Goal: Task Accomplishment & Management: Complete application form

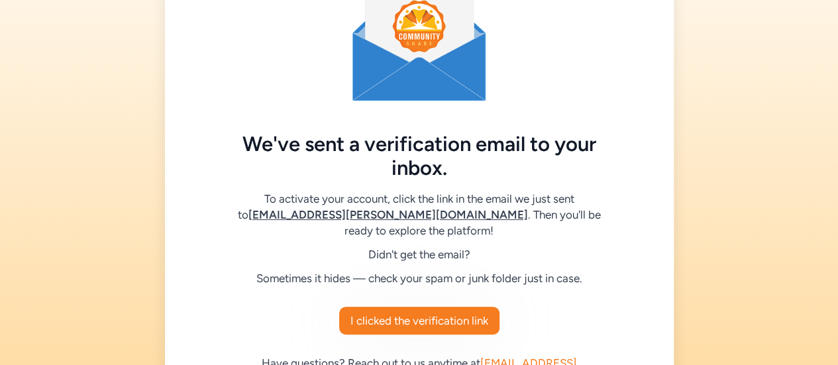
scroll to position [127, 0]
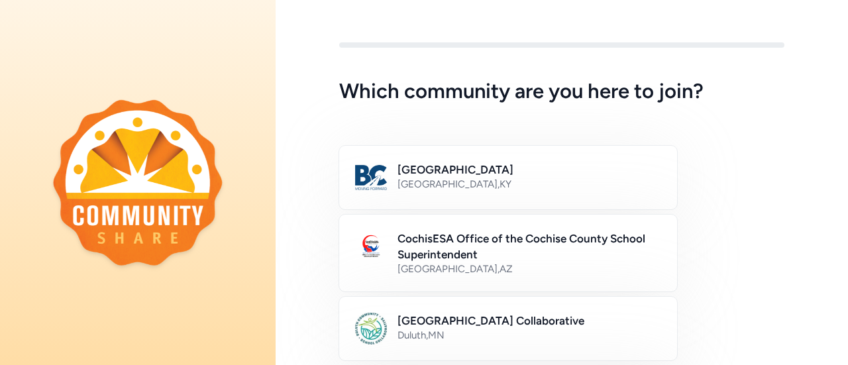
scroll to position [1, 0]
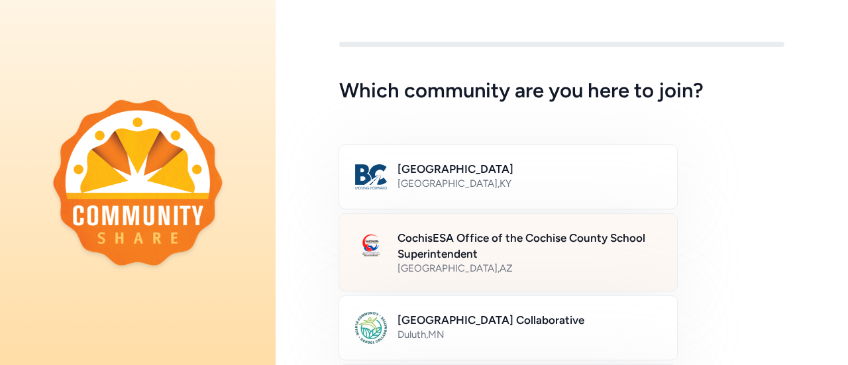
click at [554, 243] on h2 "CochisESA Office of the Cochise County School Superintendent" at bounding box center [529, 246] width 264 height 32
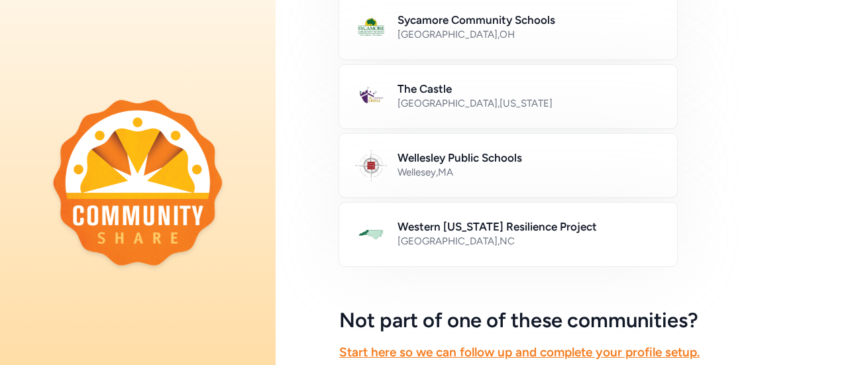
scroll to position [906, 0]
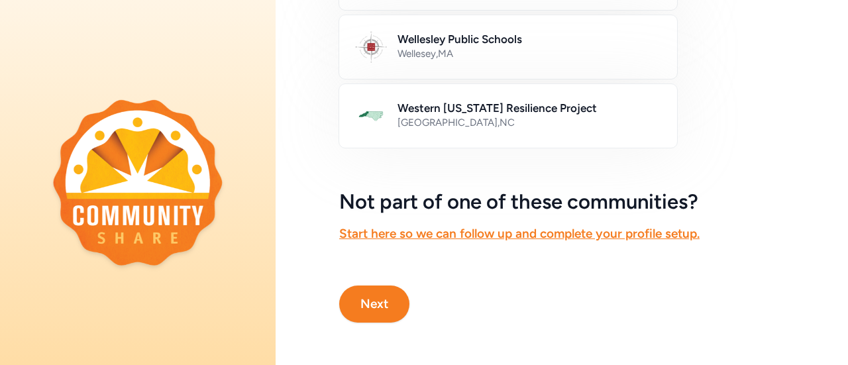
click at [382, 299] on button "Next" at bounding box center [374, 303] width 70 height 37
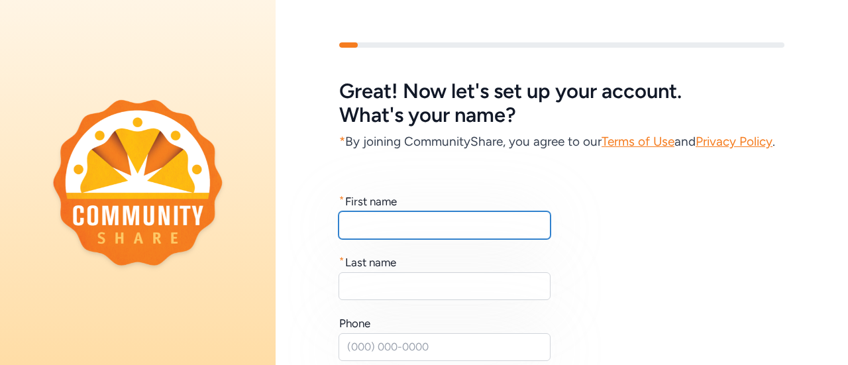
click at [362, 239] on input "text" at bounding box center [444, 225] width 212 height 28
type input "Buni"
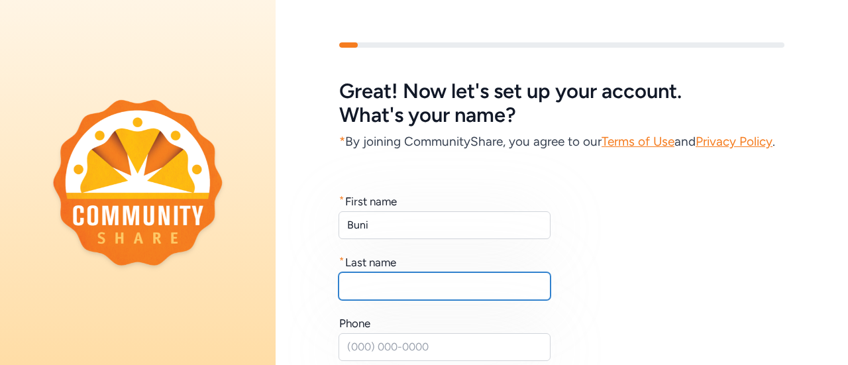
click at [348, 300] on input "text" at bounding box center [444, 286] width 212 height 28
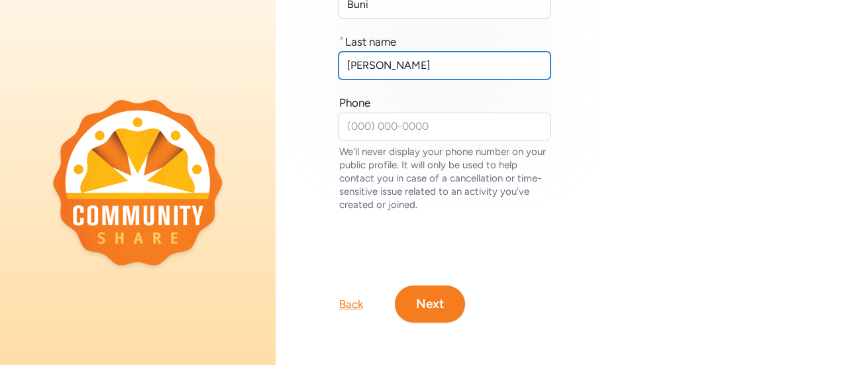
scroll to position [248, 0]
type input "[PERSON_NAME]"
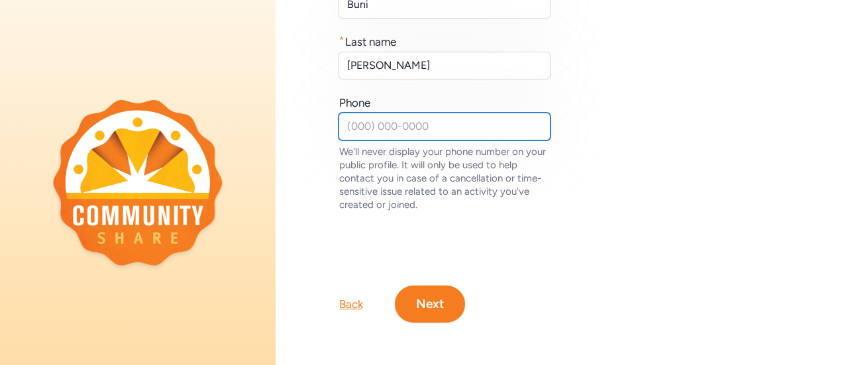
click at [357, 119] on input "text" at bounding box center [444, 127] width 212 height 28
type input "5205082852"
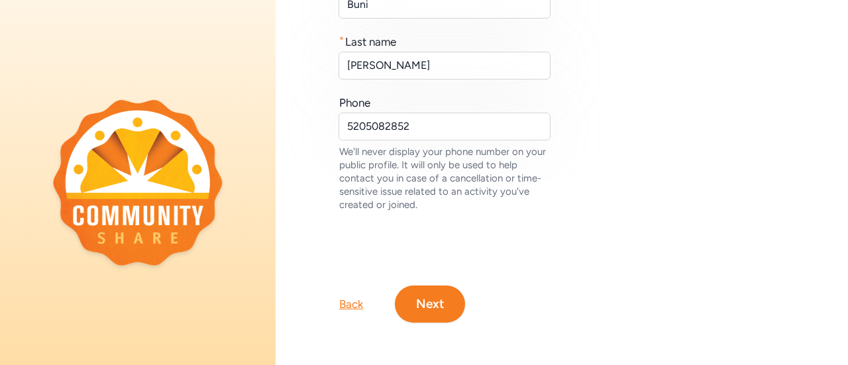
click at [424, 293] on button "Next" at bounding box center [430, 303] width 70 height 37
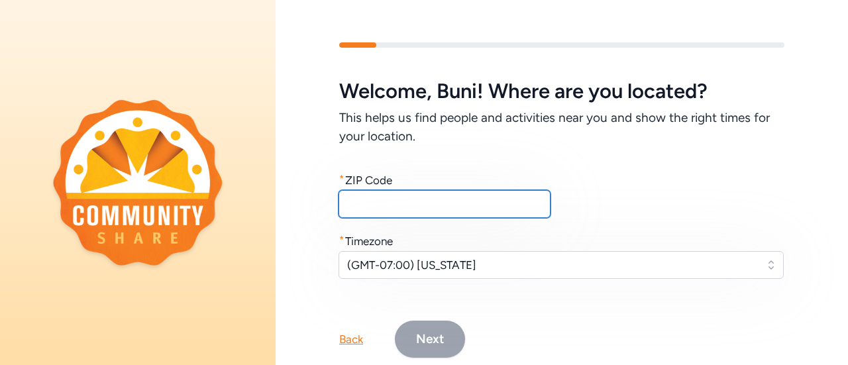
click at [358, 203] on input "text" at bounding box center [444, 204] width 212 height 28
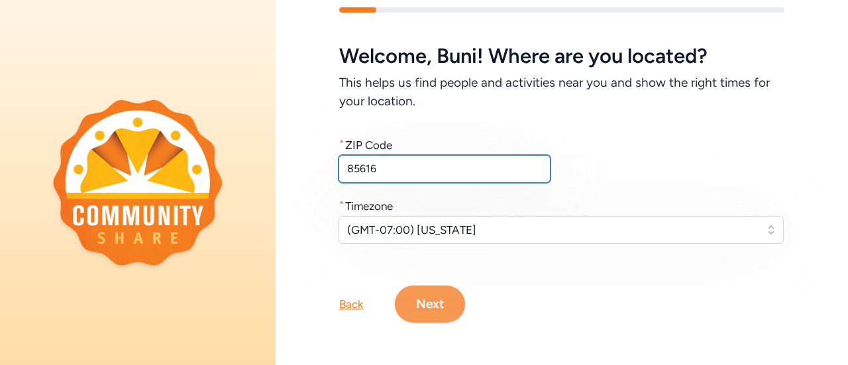
type input "85616"
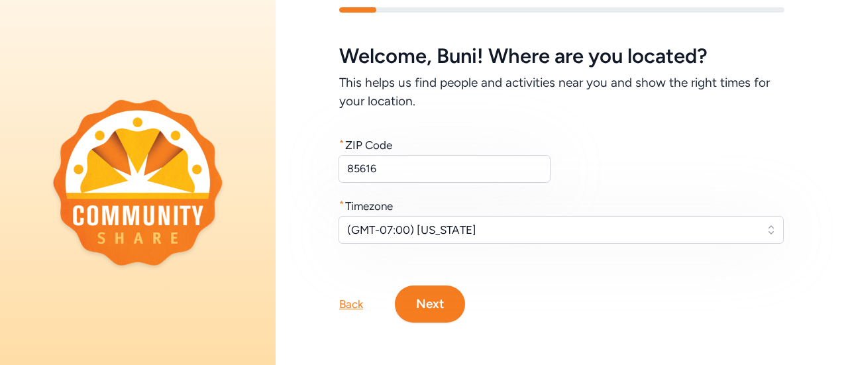
click at [442, 291] on button "Next" at bounding box center [430, 303] width 70 height 37
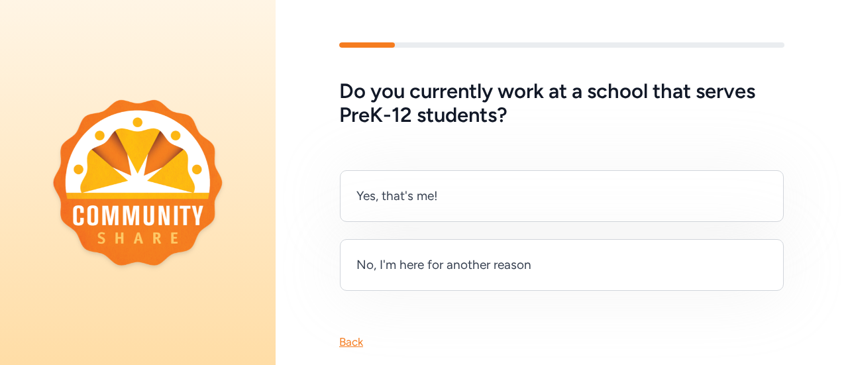
scroll to position [36, 0]
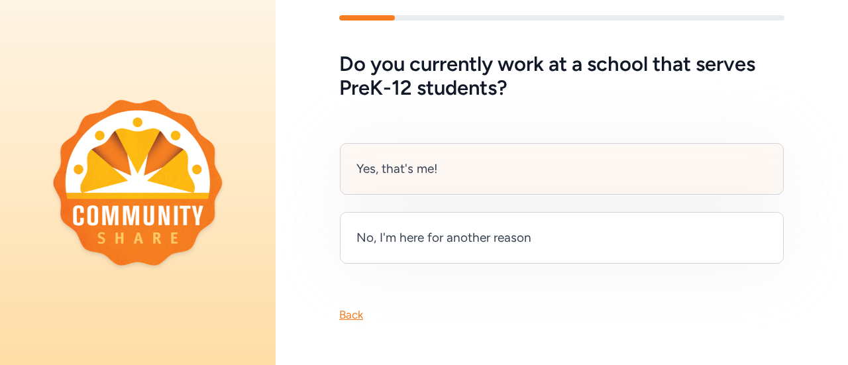
click at [450, 156] on div "Yes, that's me!" at bounding box center [562, 169] width 444 height 52
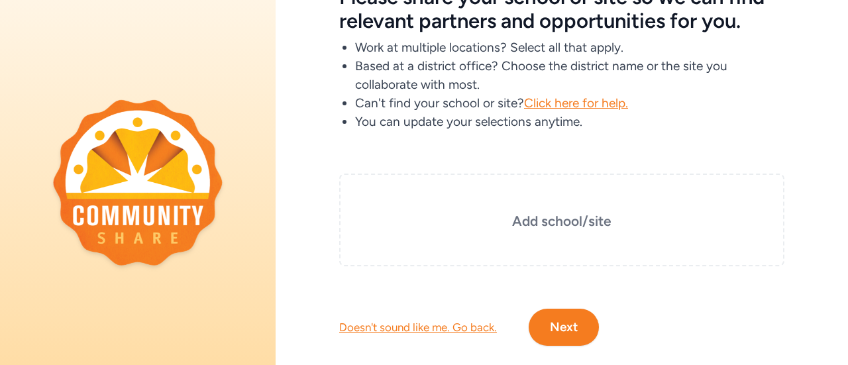
scroll to position [99, 0]
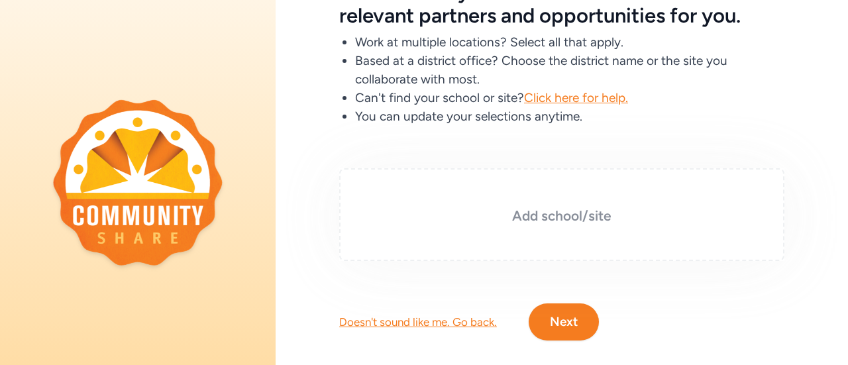
click at [506, 222] on h3 "Add school/site" at bounding box center [561, 216] width 379 height 19
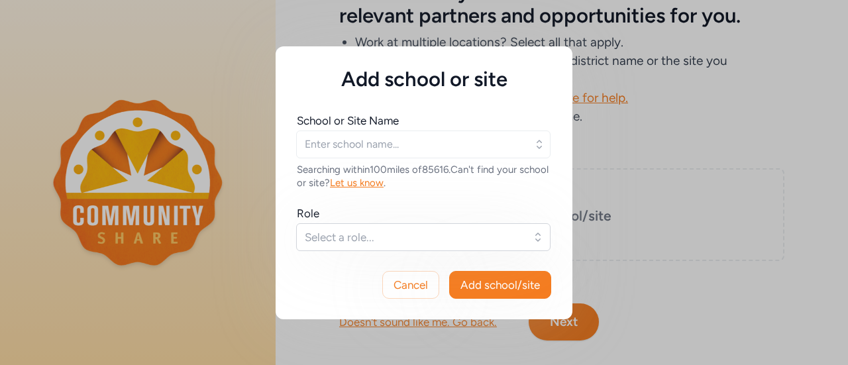
click at [537, 148] on icon "button" at bounding box center [538, 144] width 13 height 13
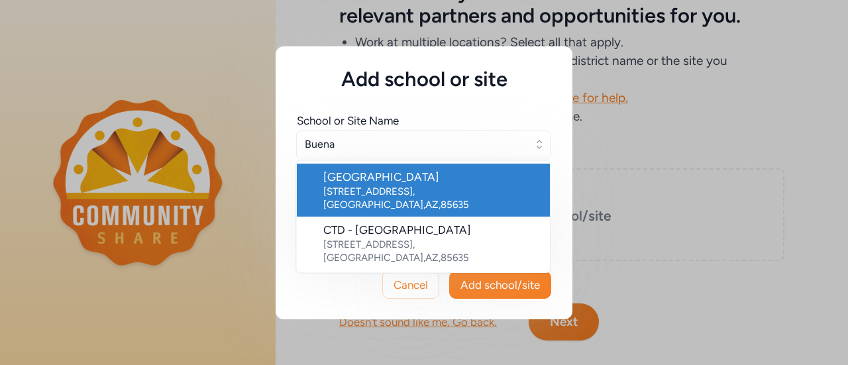
click at [360, 177] on div "[GEOGRAPHIC_DATA]" at bounding box center [431, 177] width 216 height 16
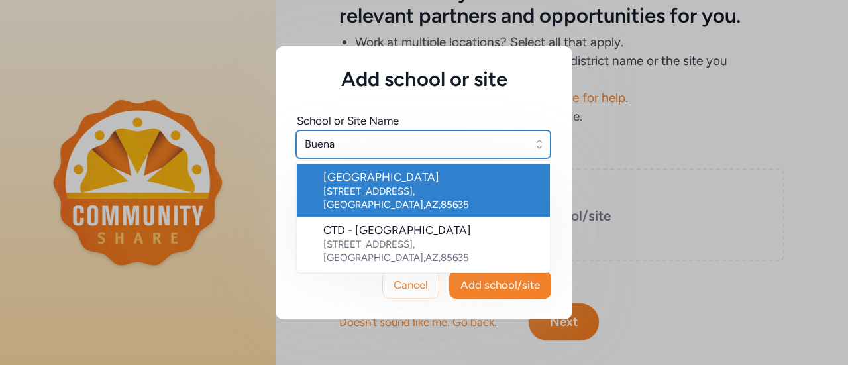
type input "[GEOGRAPHIC_DATA]"
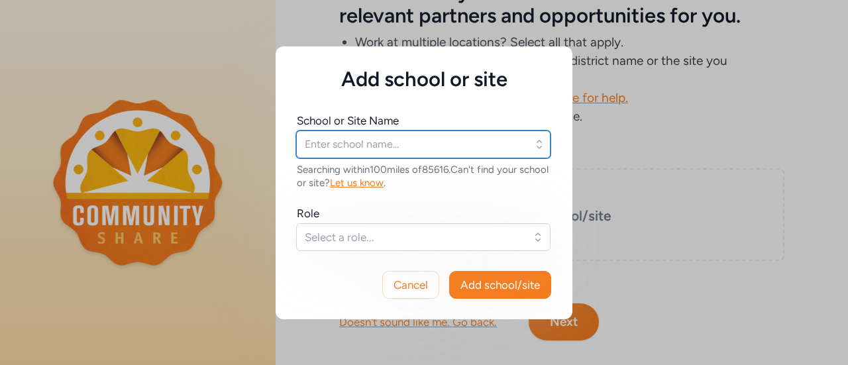
type input "[GEOGRAPHIC_DATA]"
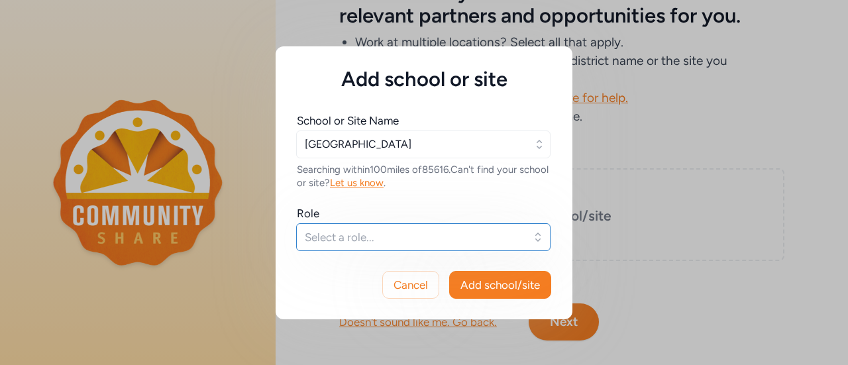
click at [537, 240] on button "Select a role..." at bounding box center [423, 237] width 254 height 28
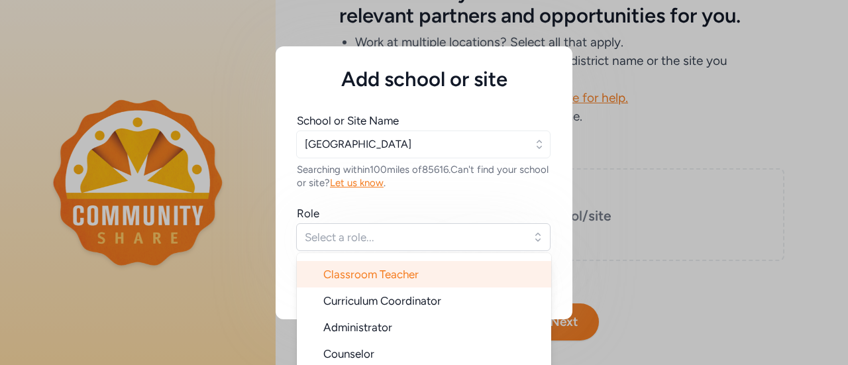
scroll to position [21, 0]
click at [389, 278] on span "Classroom Teacher" at bounding box center [370, 274] width 95 height 13
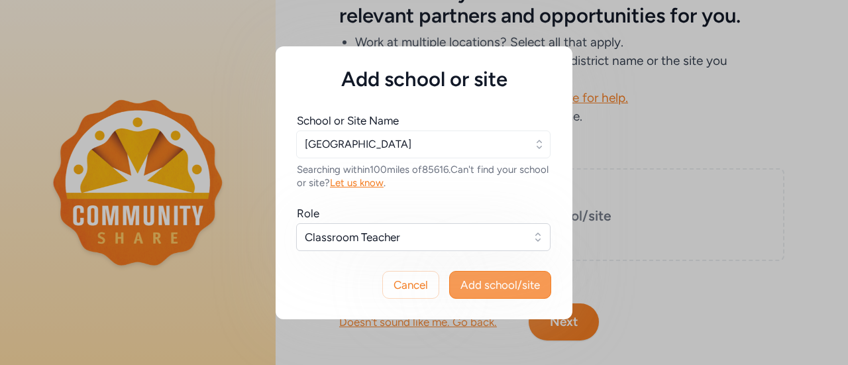
click at [486, 292] on button "Add school/site" at bounding box center [500, 285] width 102 height 28
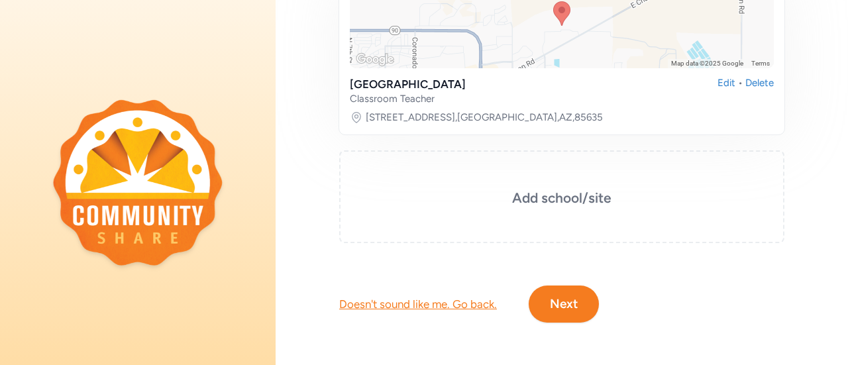
scroll to position [288, 0]
click at [564, 299] on button "Next" at bounding box center [563, 303] width 70 height 37
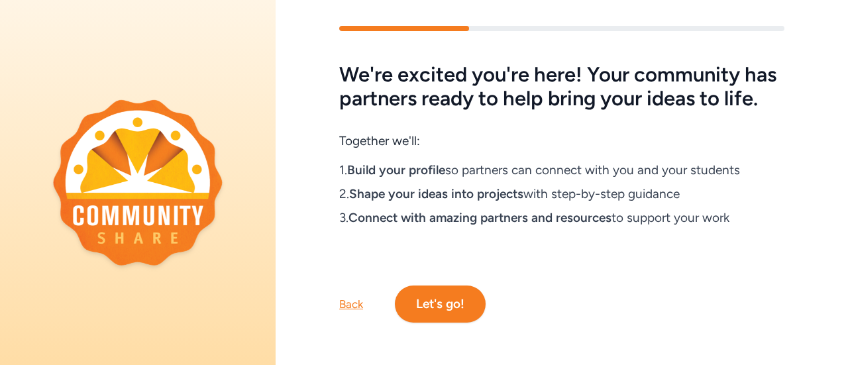
scroll to position [50, 0]
click at [445, 296] on button "Let's go!" at bounding box center [440, 303] width 91 height 37
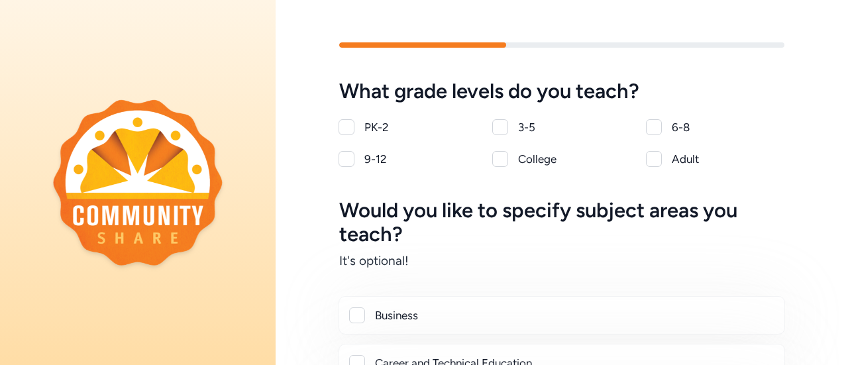
click at [350, 161] on div at bounding box center [346, 159] width 16 height 16
checkbox input "true"
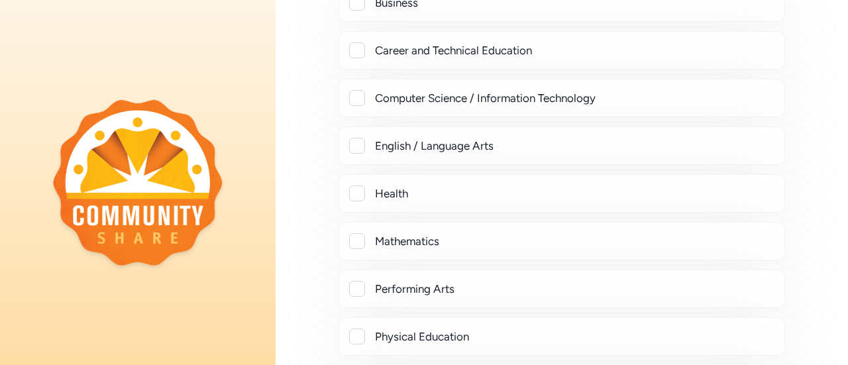
scroll to position [314, 0]
click at [359, 238] on div at bounding box center [357, 240] width 16 height 16
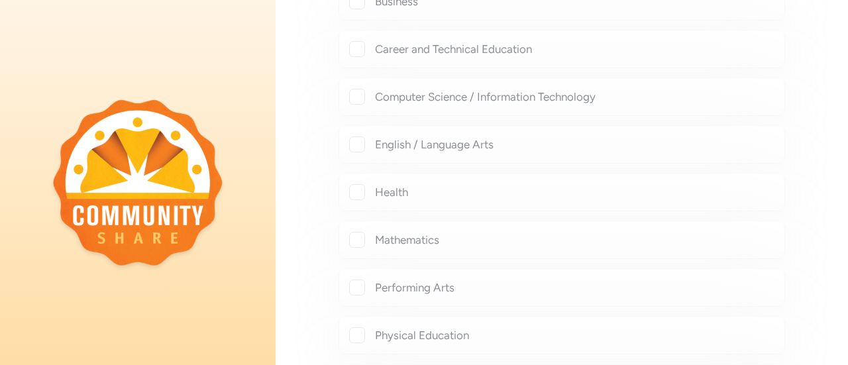
checkbox input "true"
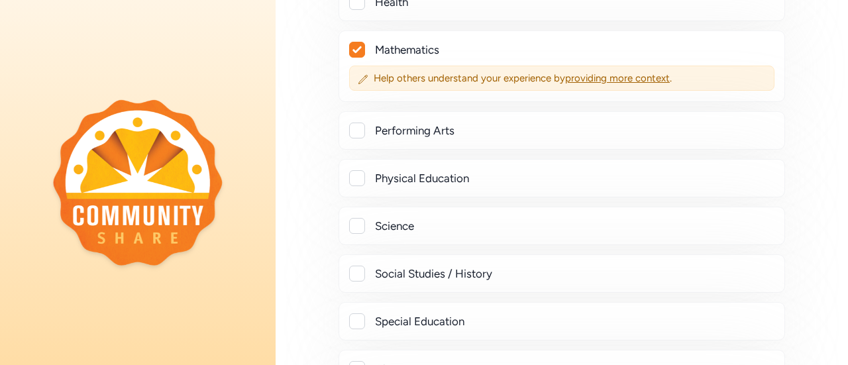
scroll to position [504, 0]
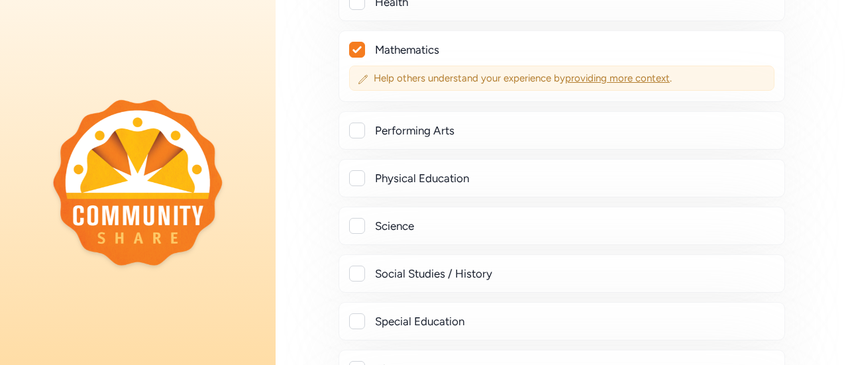
click at [624, 77] on span "providing more context" at bounding box center [617, 78] width 105 height 12
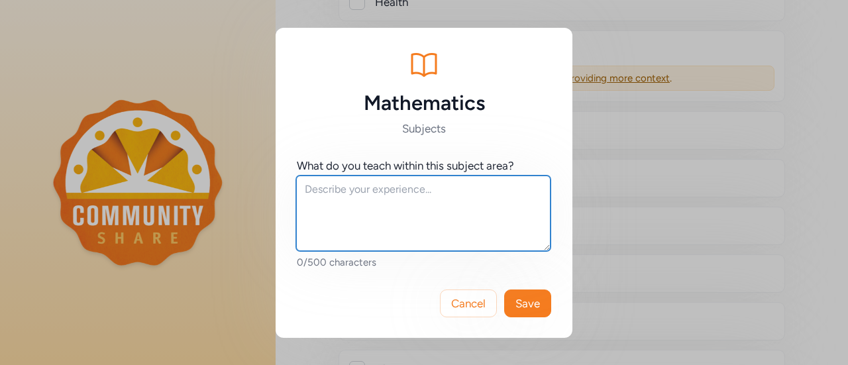
click at [334, 191] on textarea at bounding box center [423, 212] width 254 height 75
click at [334, 191] on textarea "I teach Geometry to mostly Sophomore." at bounding box center [423, 212] width 254 height 75
drag, startPoint x: 492, startPoint y: 189, endPoint x: 436, endPoint y: 191, distance: 56.3
click at [436, 191] on textarea "I teach Geometry to mostly Sophomore." at bounding box center [423, 212] width 254 height 75
type textarea "I teach Geometry to mostly Sophomore."
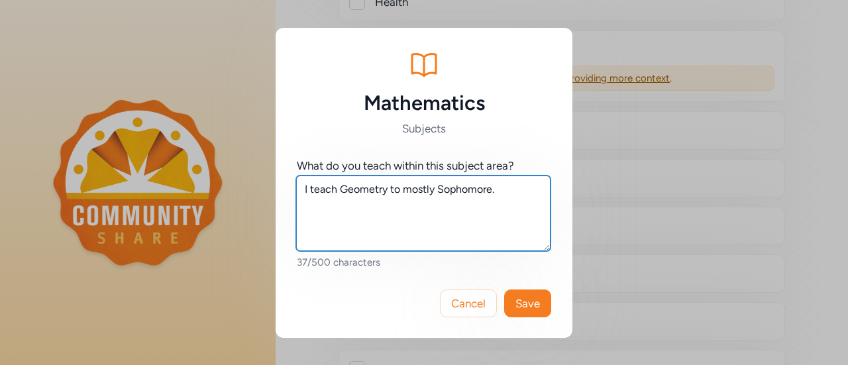
click at [511, 188] on textarea "I teach Geometry to mostly Sophomore." at bounding box center [423, 212] width 254 height 75
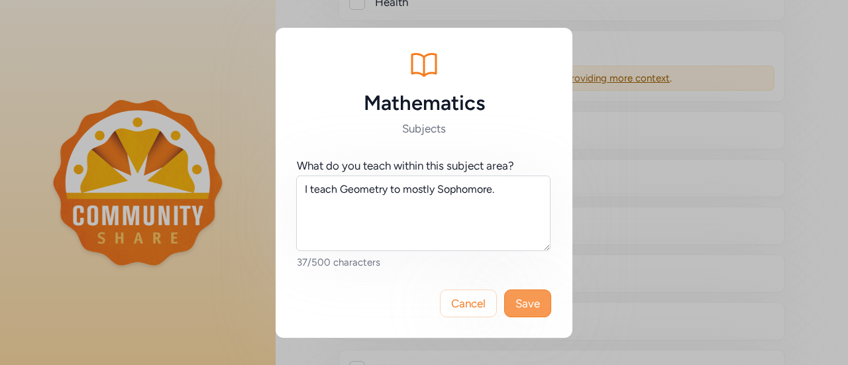
click at [530, 301] on span "Save" at bounding box center [527, 303] width 25 height 16
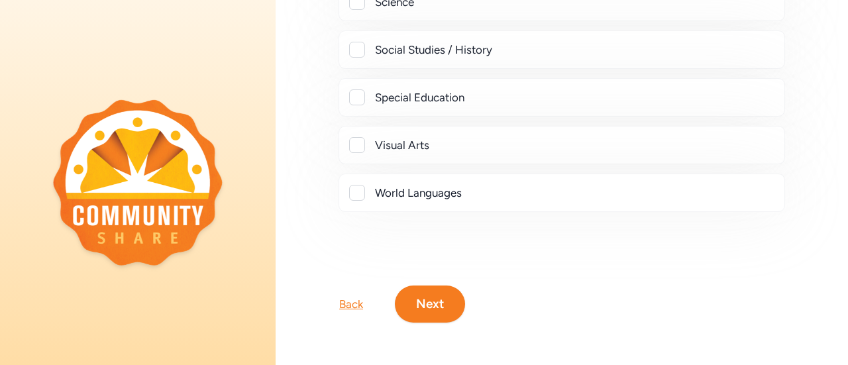
scroll to position [732, 0]
click at [433, 291] on button "Next" at bounding box center [430, 303] width 70 height 37
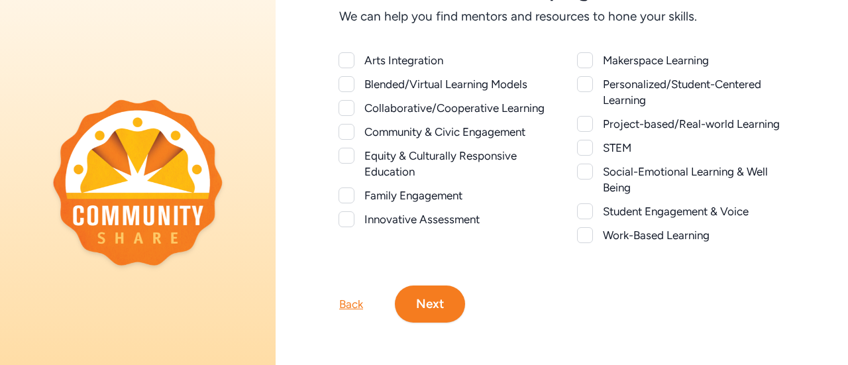
scroll to position [135, 0]
click at [581, 116] on div at bounding box center [585, 124] width 16 height 16
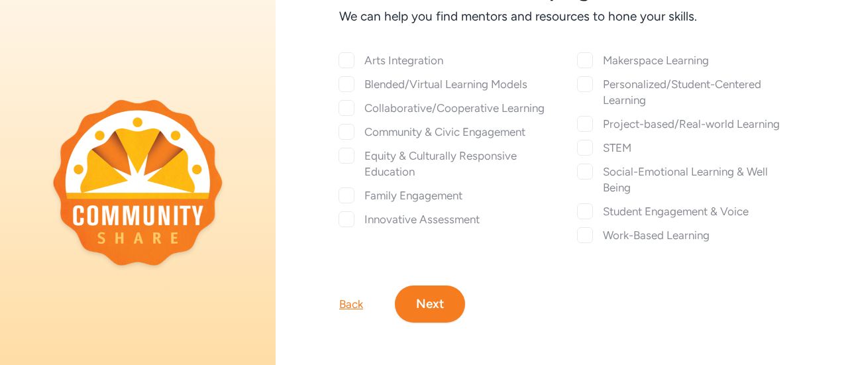
checkbox input "true"
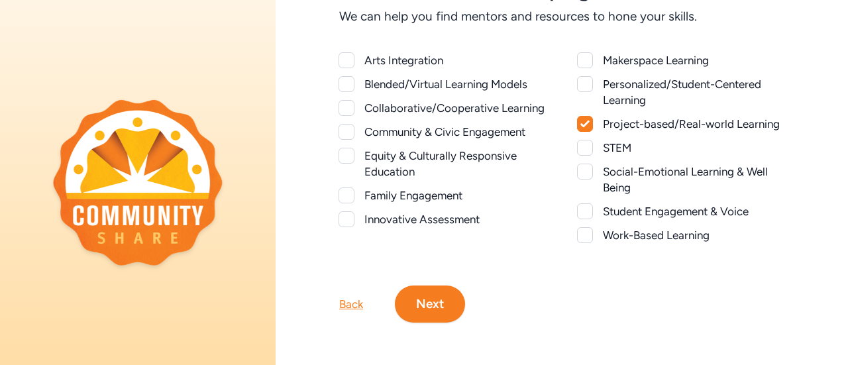
click at [427, 298] on button "Next" at bounding box center [430, 303] width 70 height 37
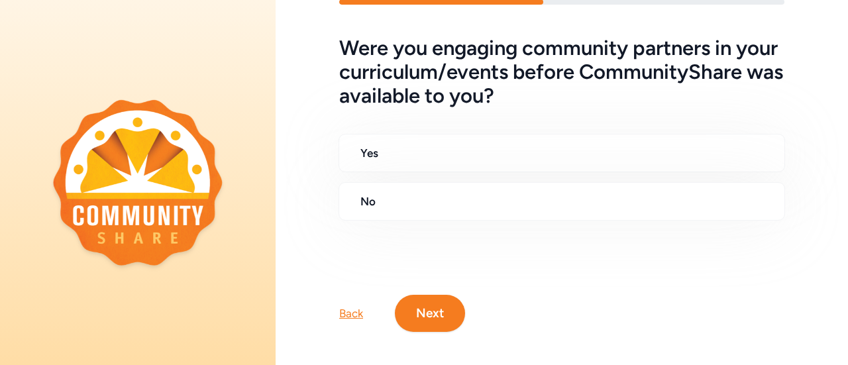
scroll to position [45, 0]
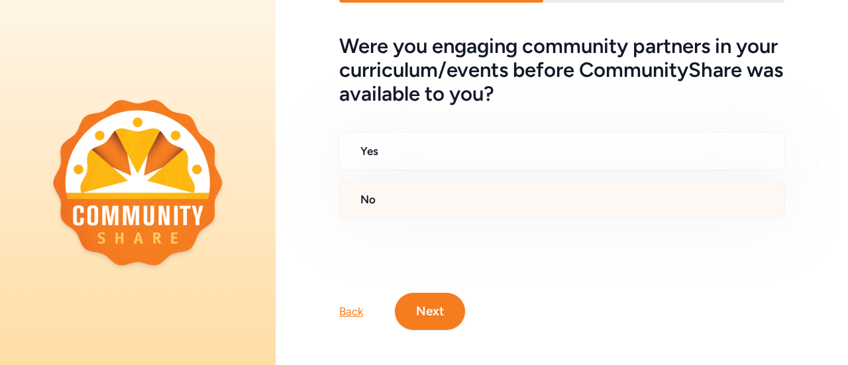
click at [429, 197] on h2 "No" at bounding box center [566, 199] width 413 height 16
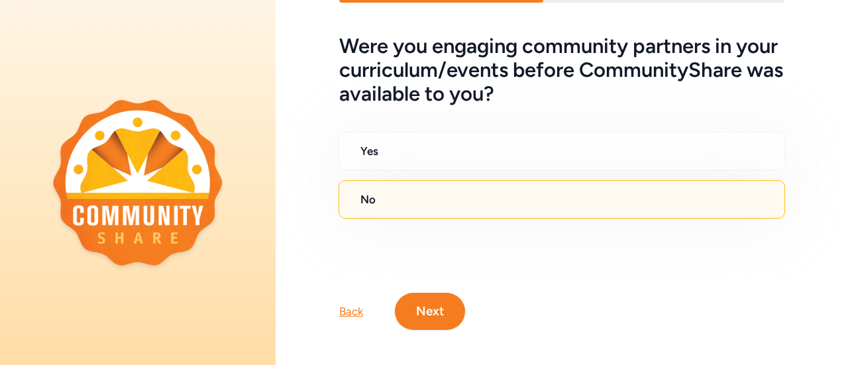
click at [422, 323] on button "Next" at bounding box center [430, 311] width 70 height 37
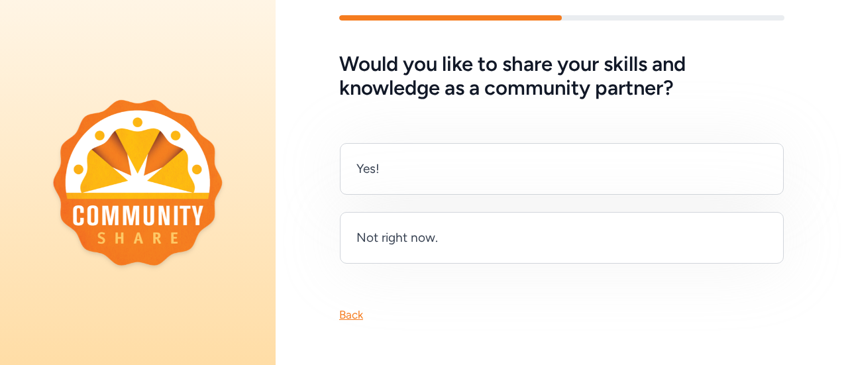
scroll to position [36, 0]
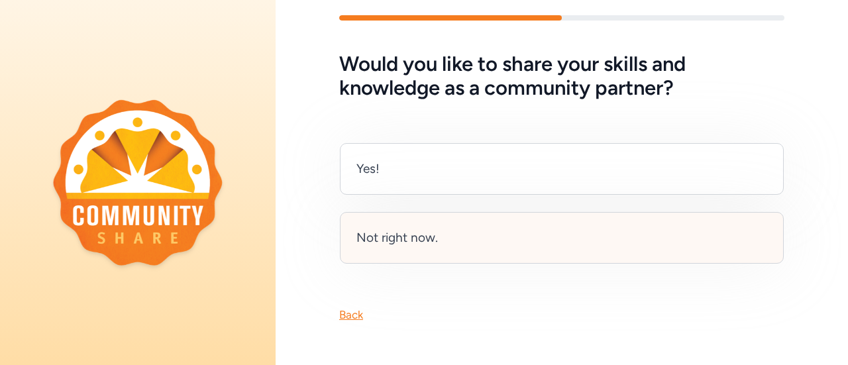
click at [464, 230] on div "Not right now." at bounding box center [562, 238] width 444 height 52
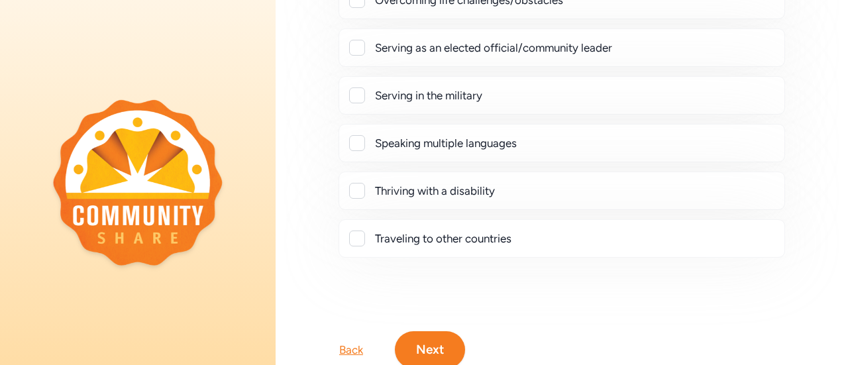
scroll to position [393, 0]
click at [356, 144] on div at bounding box center [357, 142] width 16 height 16
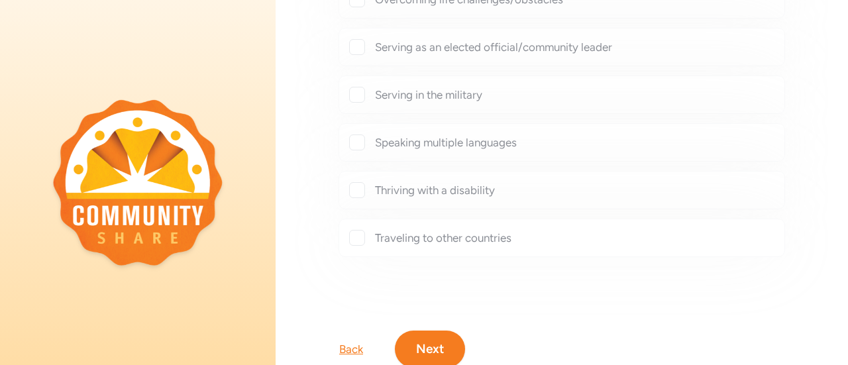
checkbox input "true"
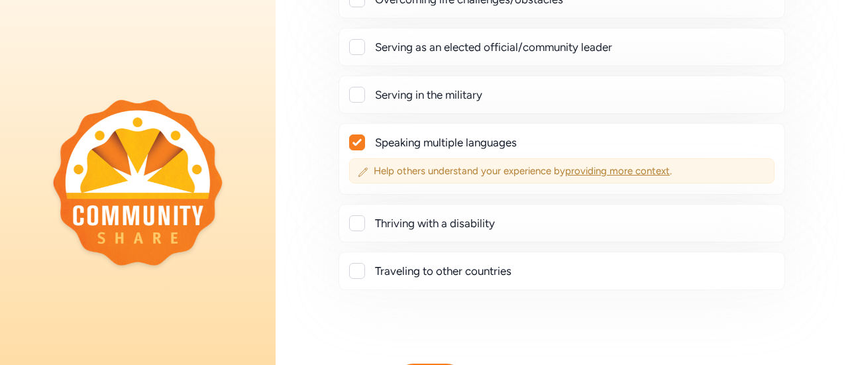
click at [587, 167] on span "providing more context" at bounding box center [617, 171] width 105 height 12
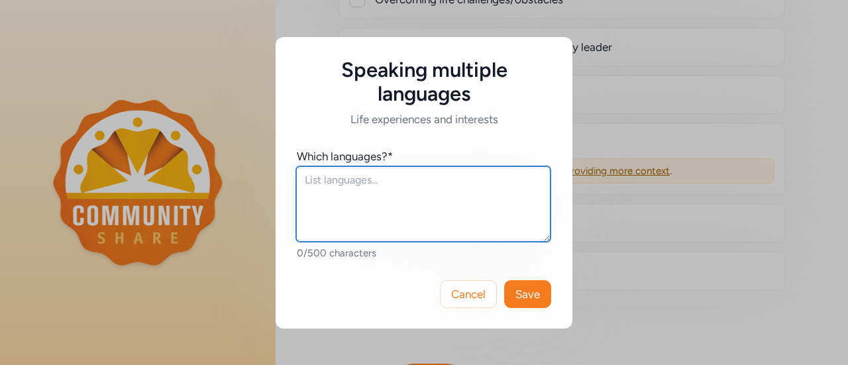
click at [321, 184] on textarea at bounding box center [423, 203] width 254 height 75
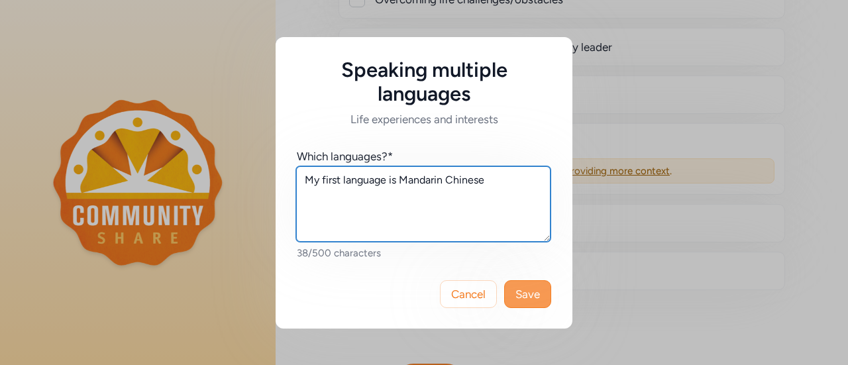
type textarea "My first language is Mandarin Chinese"
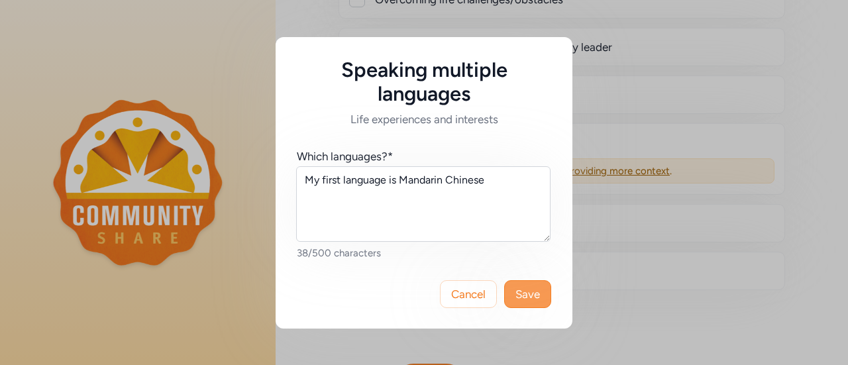
click at [522, 295] on span "Save" at bounding box center [527, 294] width 25 height 16
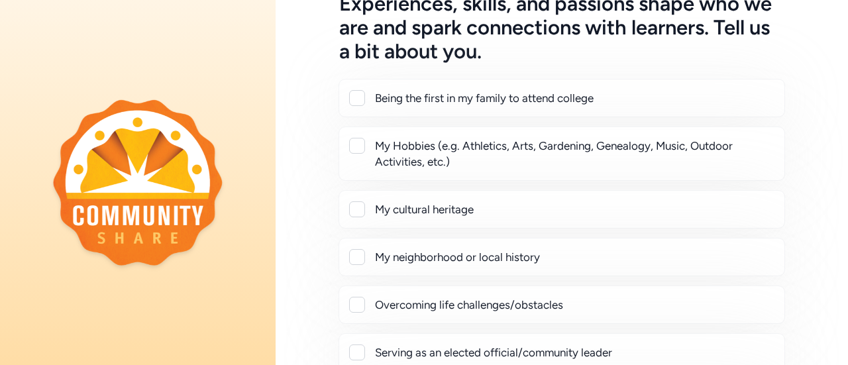
scroll to position [84, 0]
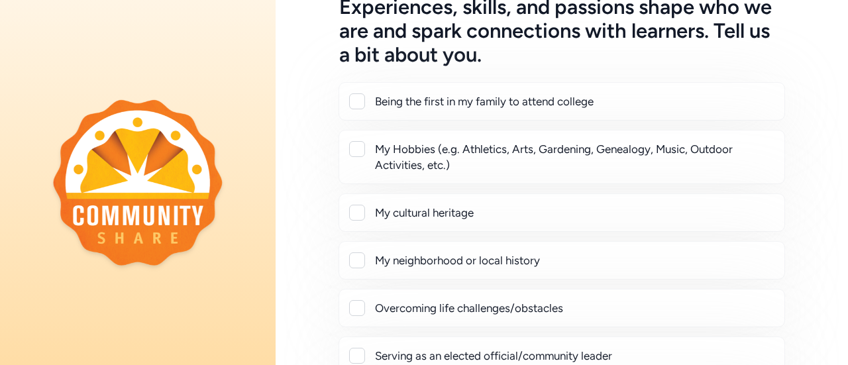
click at [355, 213] on div at bounding box center [357, 213] width 16 height 16
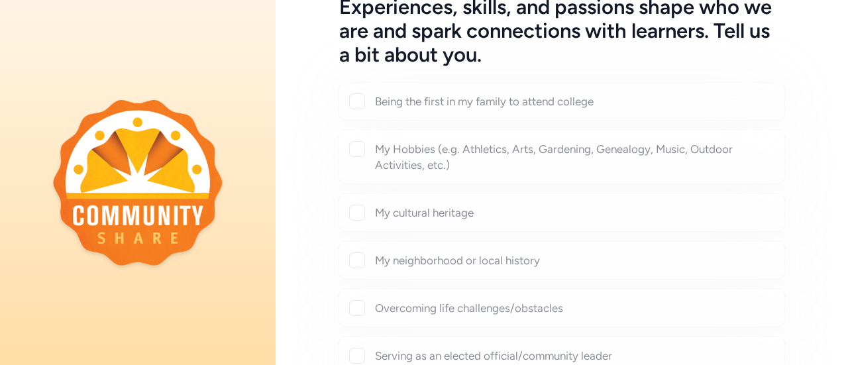
checkbox input "true"
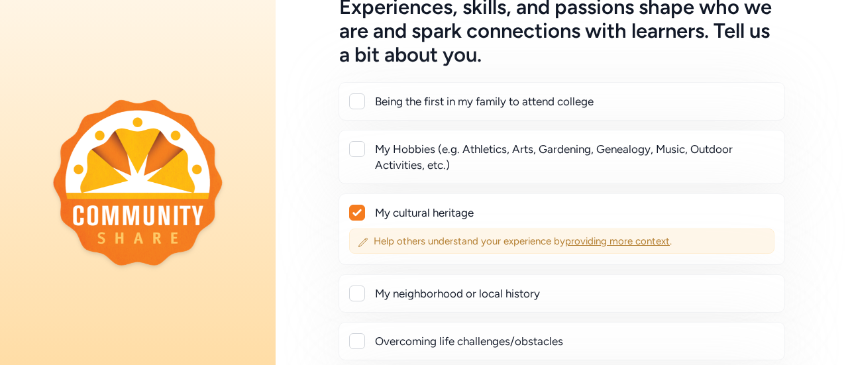
click at [613, 243] on span "providing more context" at bounding box center [617, 241] width 105 height 12
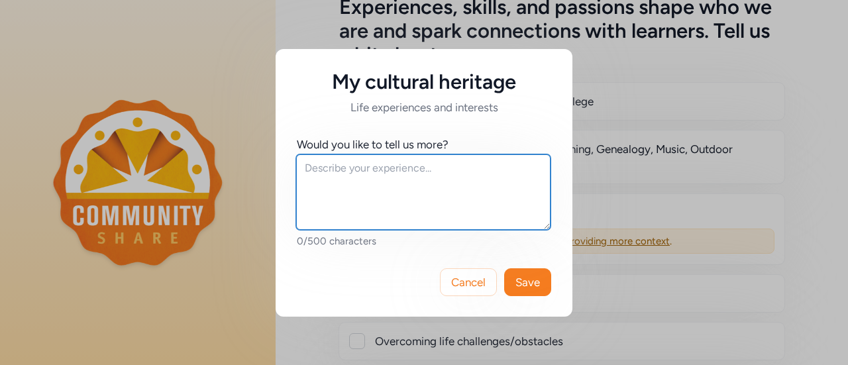
click at [305, 169] on textarea at bounding box center [423, 191] width 254 height 75
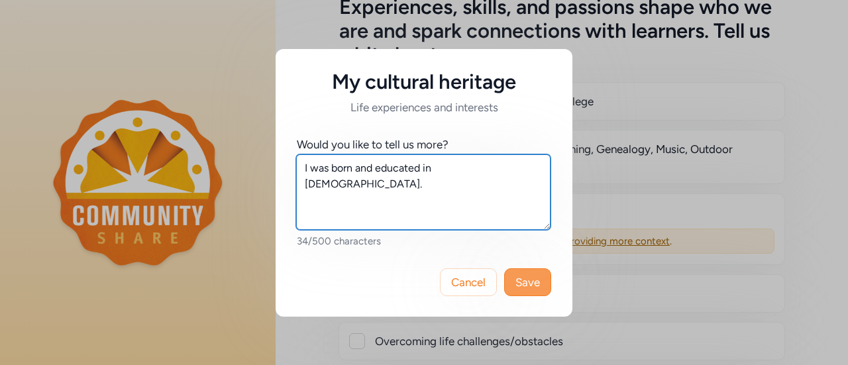
type textarea "I was born and educated in [DEMOGRAPHIC_DATA]."
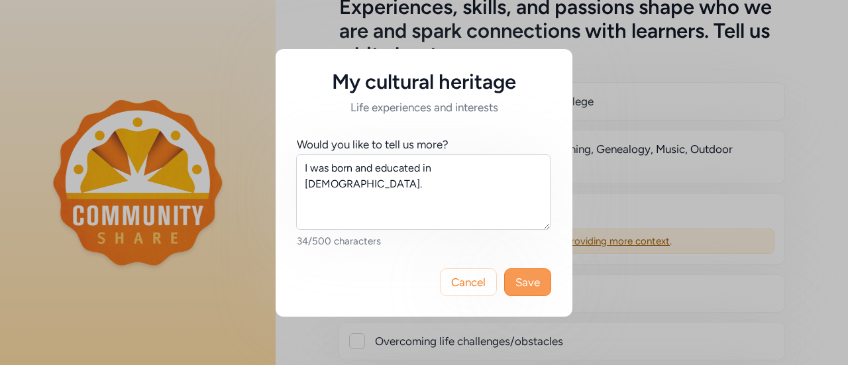
click at [522, 285] on span "Save" at bounding box center [527, 282] width 25 height 16
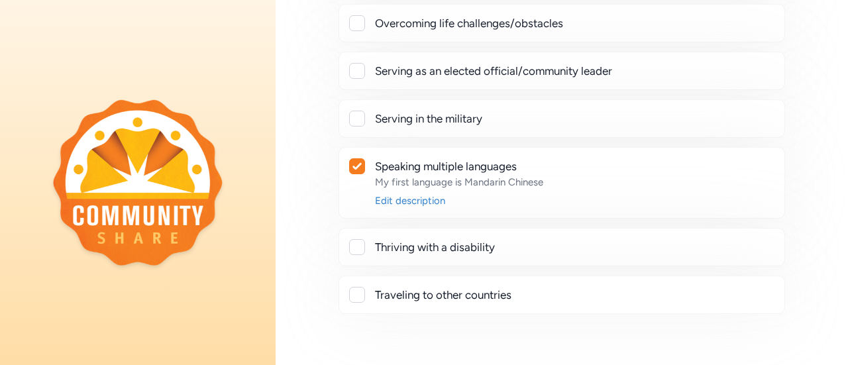
scroll to position [509, 0]
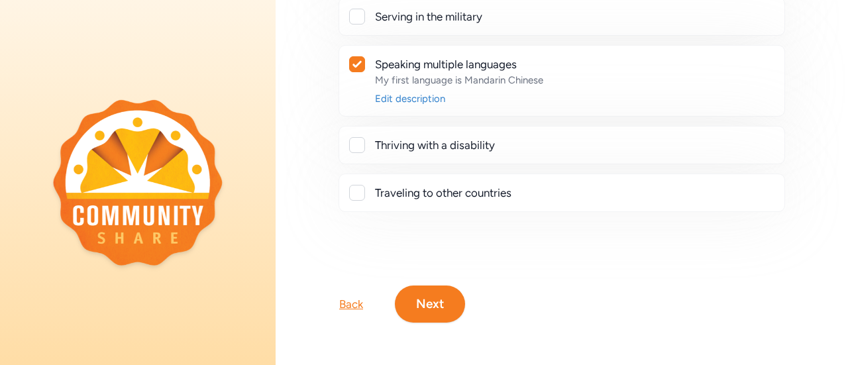
click at [426, 301] on button "Next" at bounding box center [430, 303] width 70 height 37
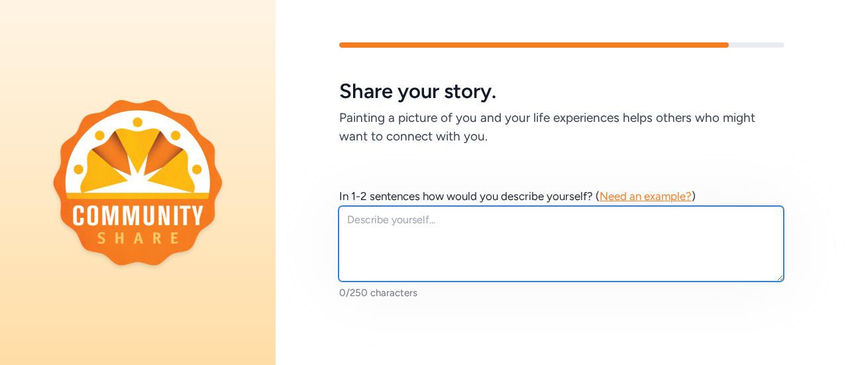
click at [367, 226] on textarea at bounding box center [560, 243] width 445 height 75
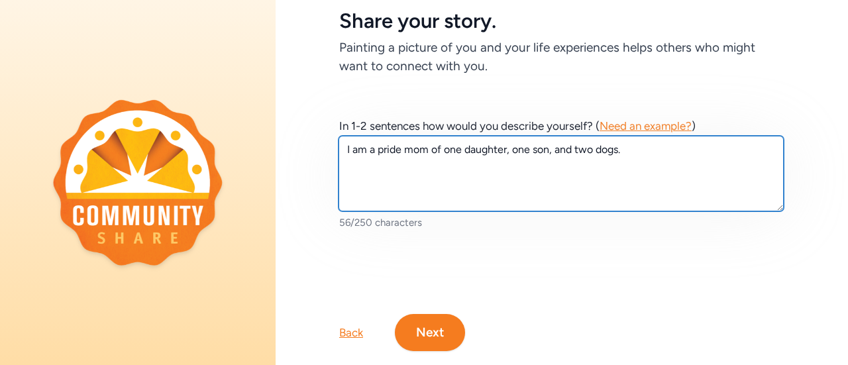
scroll to position [108, 0]
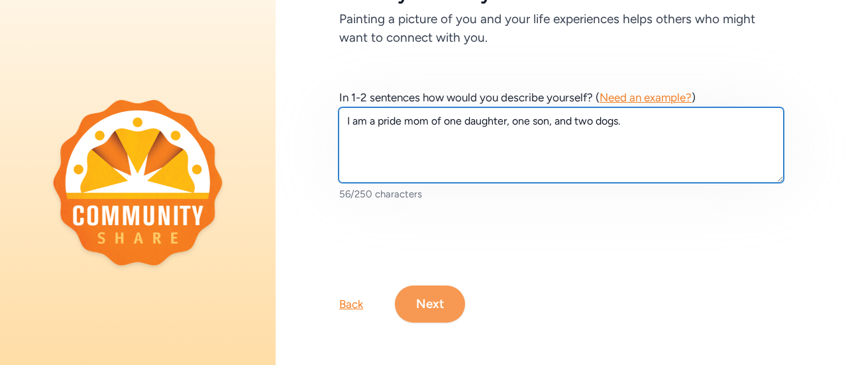
type textarea "I am a pride mom of one daughter, one son, and two dogs."
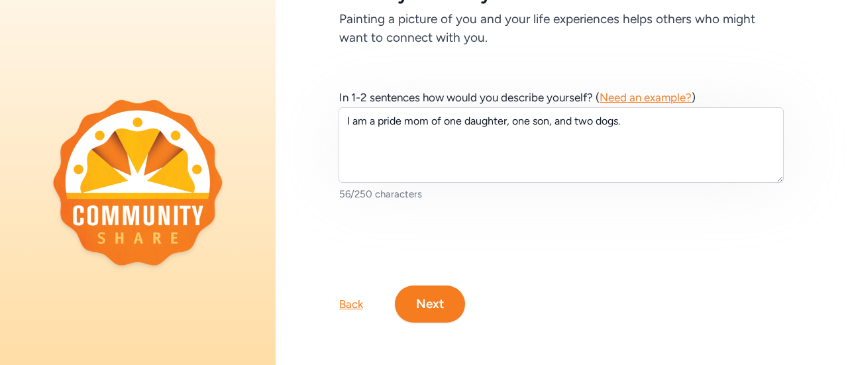
click at [427, 289] on button "Next" at bounding box center [430, 303] width 70 height 37
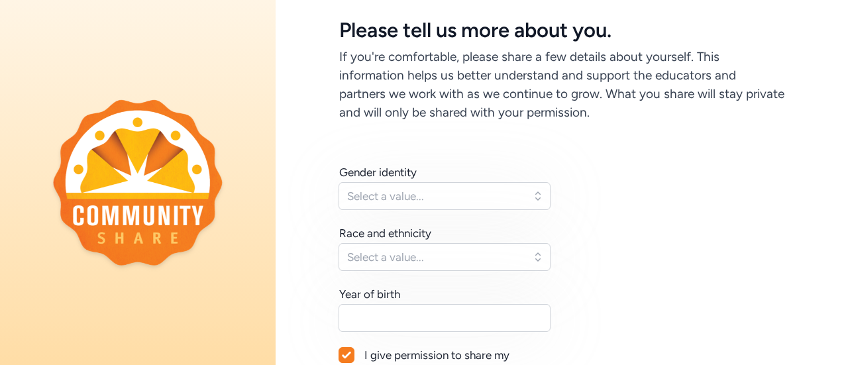
scroll to position [62, 0]
click at [538, 199] on button "Select a value..." at bounding box center [444, 195] width 212 height 28
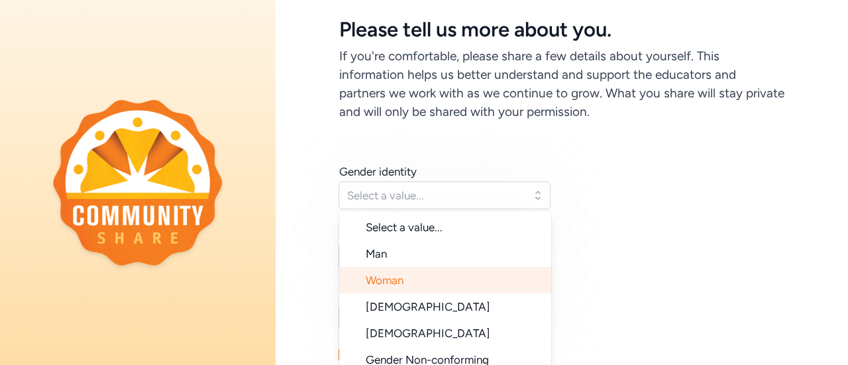
click at [403, 279] on span "Woman" at bounding box center [385, 279] width 38 height 13
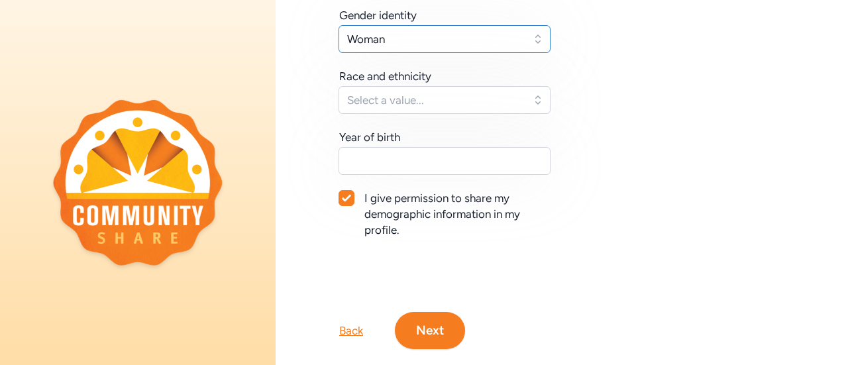
scroll to position [219, 0]
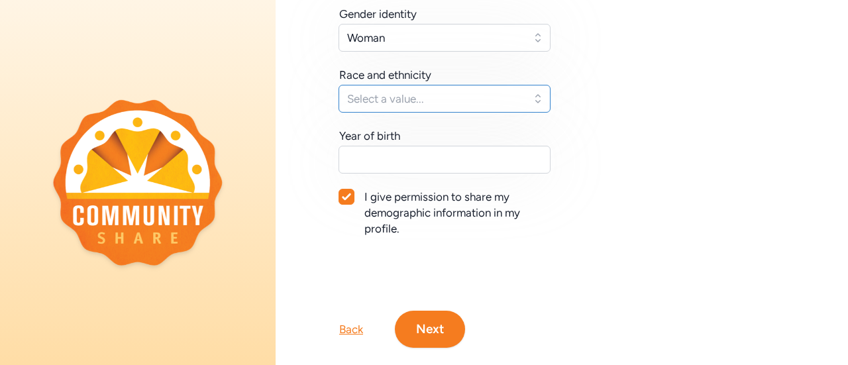
click at [538, 103] on button "Select a value..." at bounding box center [444, 99] width 212 height 28
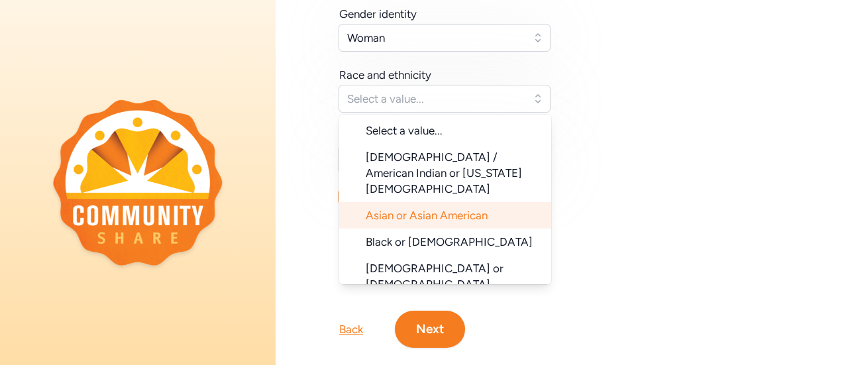
click at [475, 209] on span "Asian or Asian American" at bounding box center [427, 215] width 122 height 13
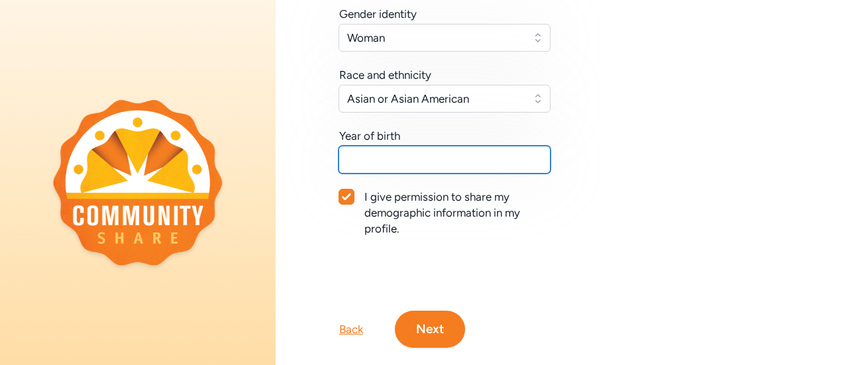
click at [400, 160] on input "text" at bounding box center [444, 160] width 212 height 28
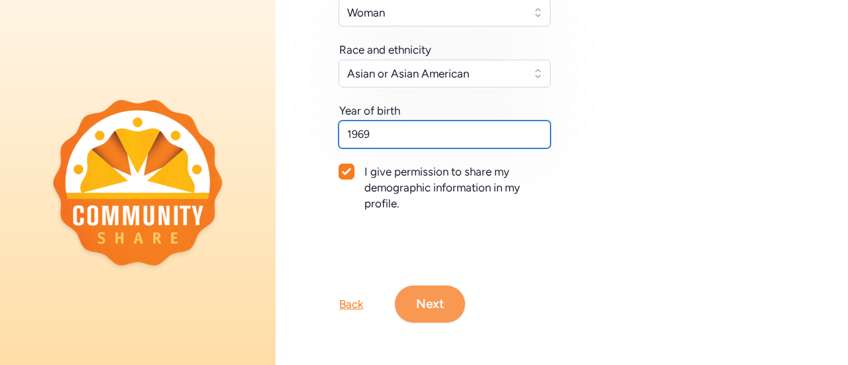
type input "1969"
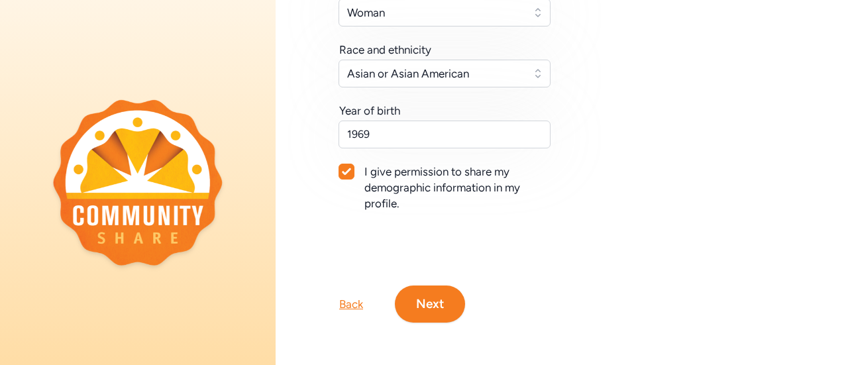
click at [431, 296] on button "Next" at bounding box center [430, 303] width 70 height 37
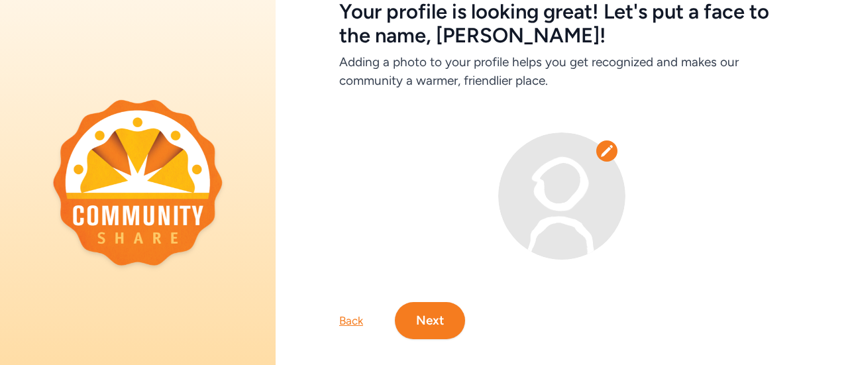
scroll to position [79, 0]
click at [601, 154] on icon at bounding box center [606, 151] width 11 height 11
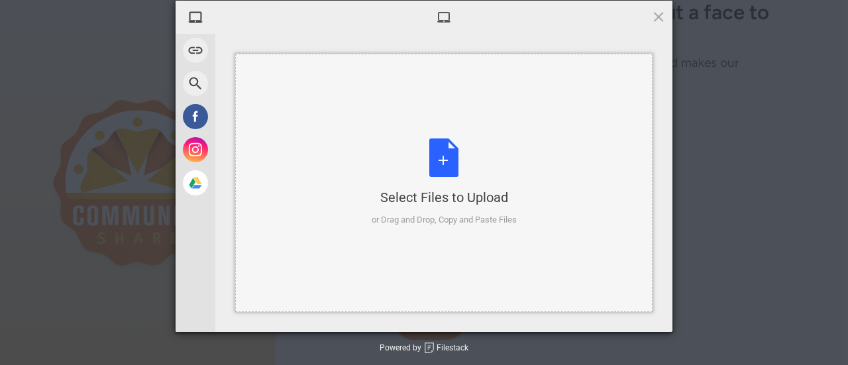
click at [444, 154] on div "Select Files to Upload or Drag and Drop, Copy and Paste Files" at bounding box center [443, 182] width 145 height 88
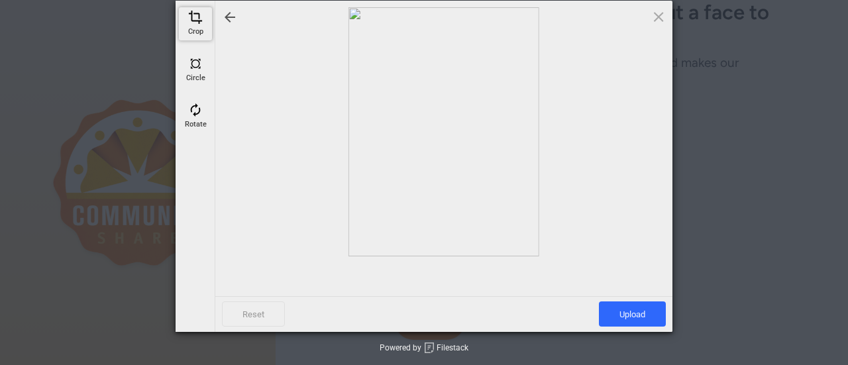
click at [195, 17] on span at bounding box center [195, 17] width 15 height 15
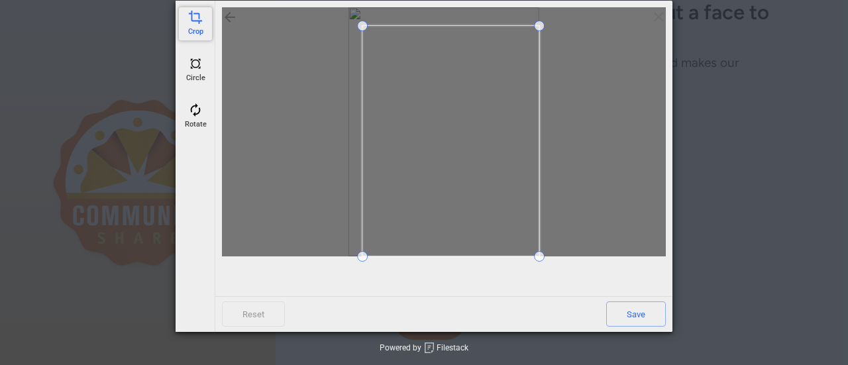
click at [362, 27] on span at bounding box center [362, 26] width 11 height 11
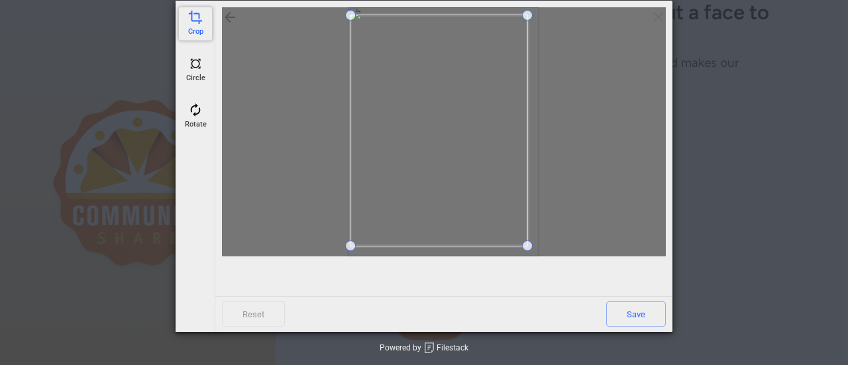
click at [509, 219] on span at bounding box center [438, 130] width 177 height 230
click at [356, 211] on span at bounding box center [359, 208] width 11 height 11
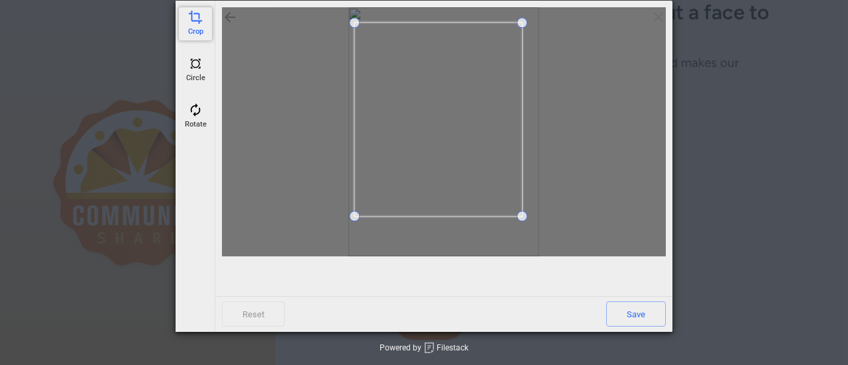
click at [509, 83] on span at bounding box center [438, 120] width 168 height 194
click at [632, 316] on span "Save" at bounding box center [636, 313] width 60 height 25
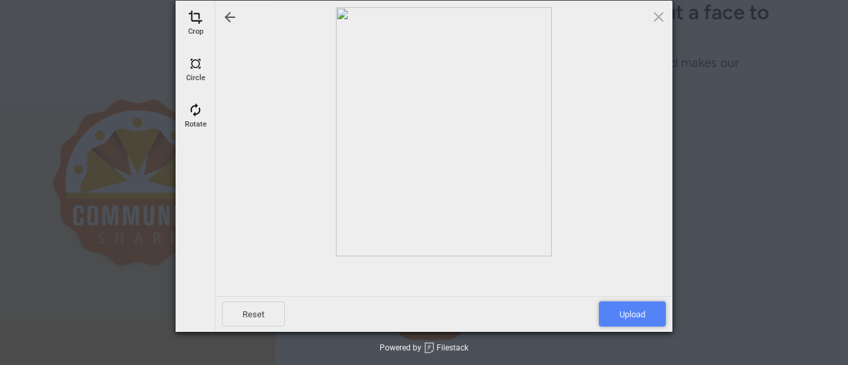
click at [632, 316] on span "Upload" at bounding box center [632, 313] width 67 height 25
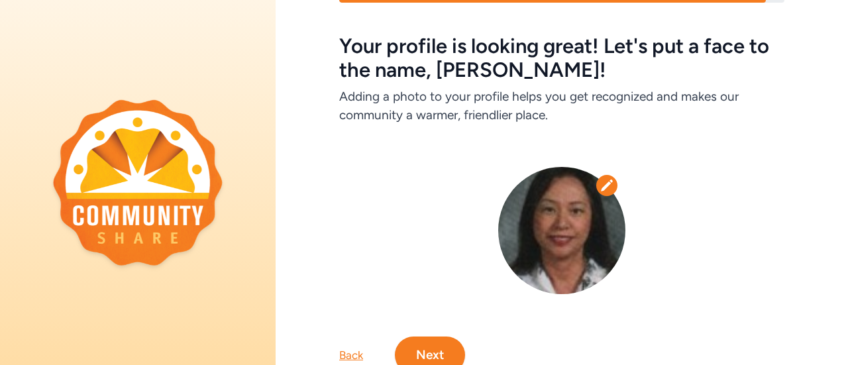
scroll to position [106, 0]
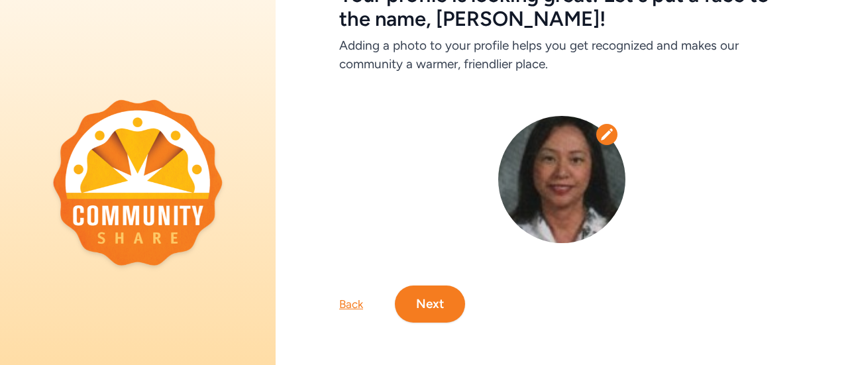
click at [431, 300] on button "Next" at bounding box center [430, 303] width 70 height 37
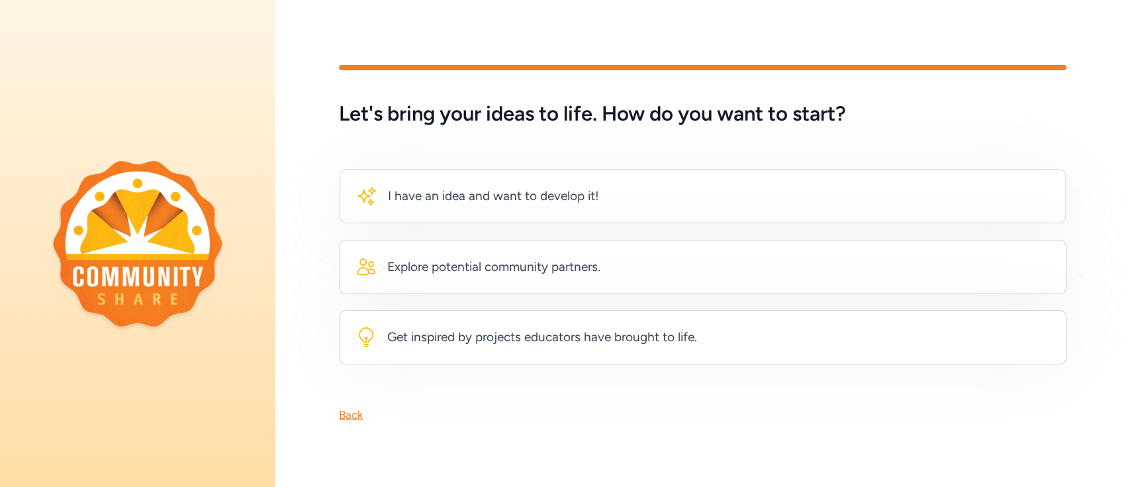
drag, startPoint x: 747, startPoint y: 1, endPoint x: 793, endPoint y: 23, distance: 51.5
click at [793, 23] on div "Let's bring your ideas to life. How do you want to start? I have an idea and wa…" at bounding box center [702, 244] width 855 height 442
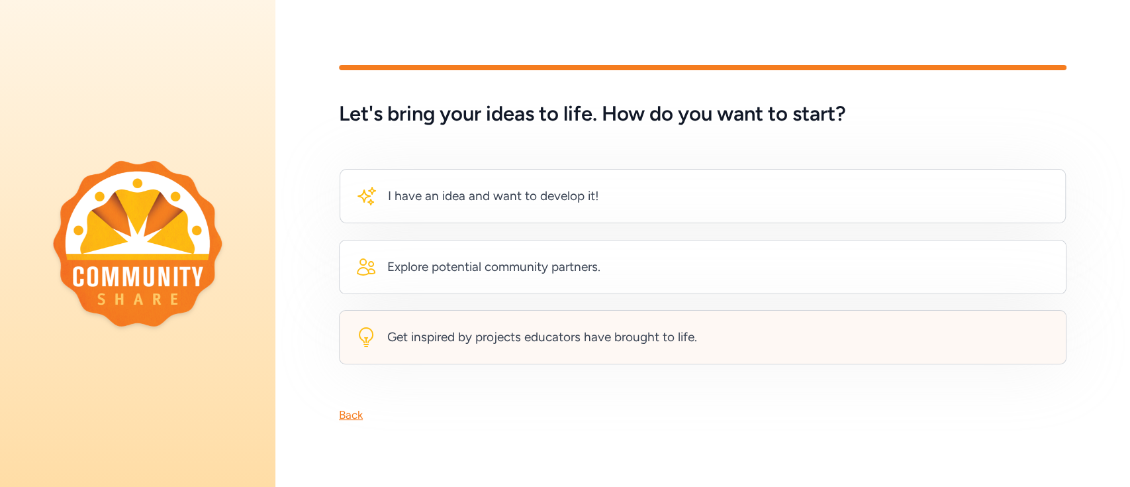
click at [649, 334] on div "Get inspired by projects educators have brought to life." at bounding box center [542, 337] width 310 height 19
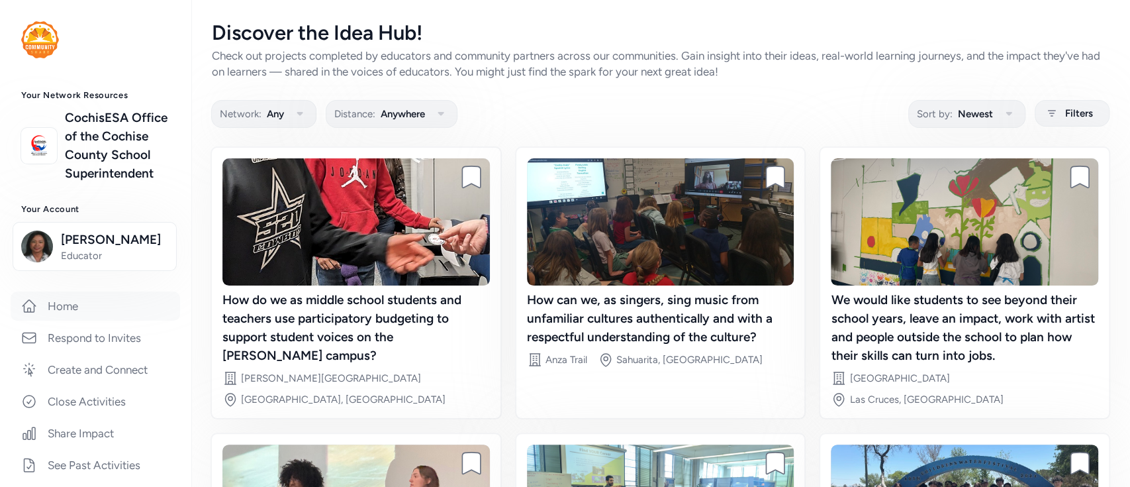
click at [62, 321] on link "Home" at bounding box center [96, 305] width 170 height 29
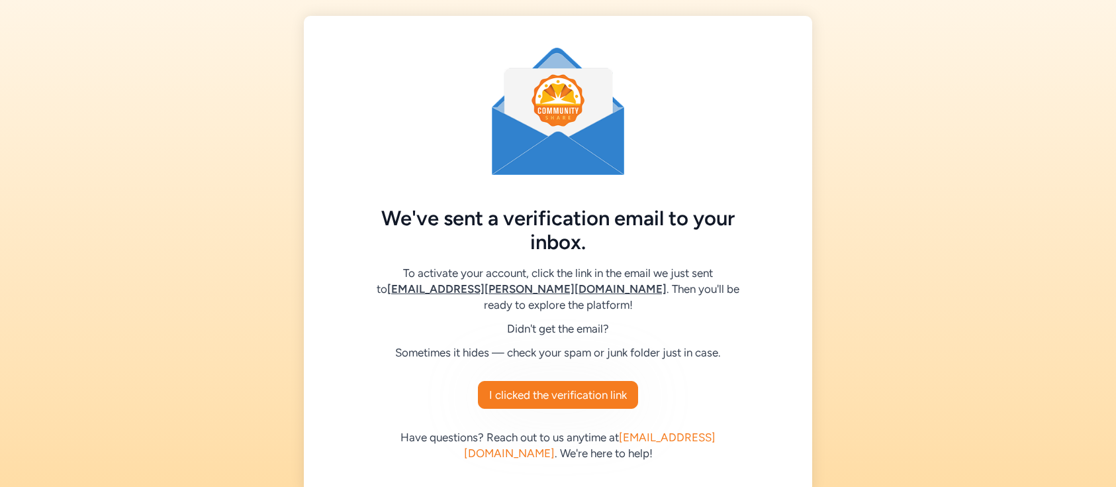
scroll to position [5, 0]
